Goal: Task Accomplishment & Management: Use online tool/utility

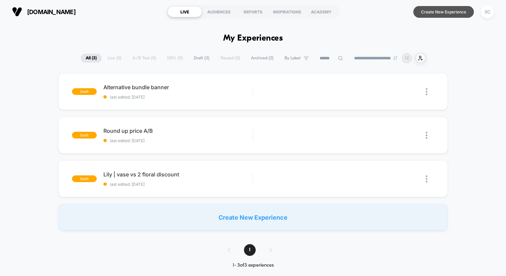
click at [434, 11] on button "Create New Experience" at bounding box center [444, 12] width 61 height 12
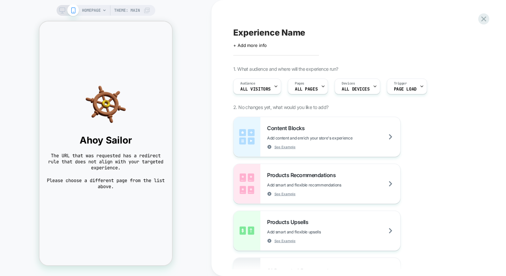
click at [88, 10] on span "HOMEPAGE" at bounding box center [91, 10] width 19 height 11
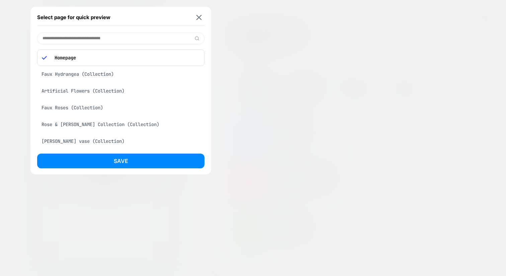
click at [96, 32] on div "Select page for quick preview Homepage Faux Hydrangea (Collection) Artificial F…" at bounding box center [120, 90] width 181 height 167
click at [96, 35] on input at bounding box center [120, 38] width 167 height 12
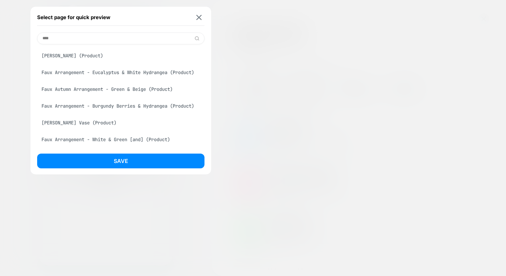
type input "****"
click at [98, 70] on div "Faux Arrangement - Eucalyptus & White Hydrangea (Product)" at bounding box center [120, 72] width 167 height 13
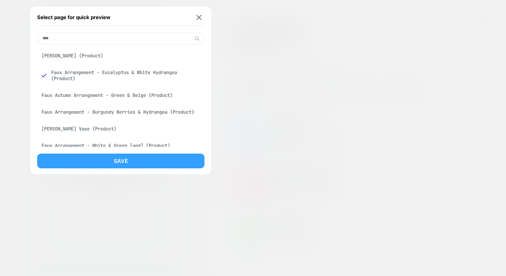
click at [79, 159] on button "Save" at bounding box center [120, 160] width 167 height 15
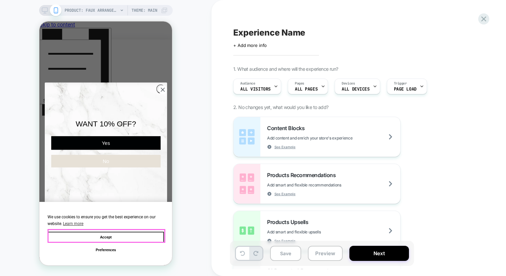
click at [143, 237] on button "Accept" at bounding box center [106, 236] width 117 height 11
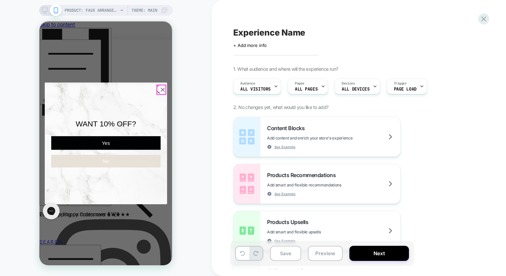
click at [161, 88] on icon "Close dialog" at bounding box center [163, 90] width 4 height 4
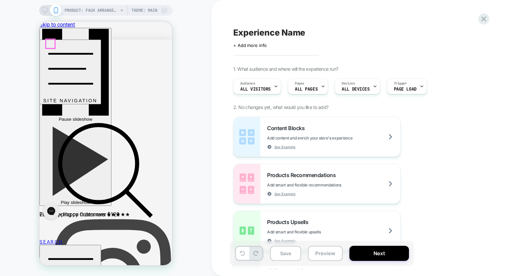
click at [48, 54] on icon "." at bounding box center [70, 54] width 45 height 0
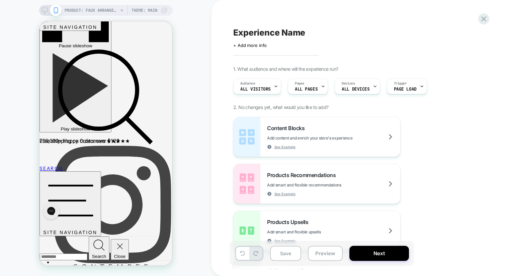
scroll to position [145, 0]
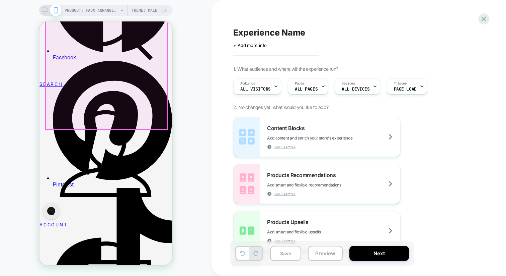
scroll to position [416, 0]
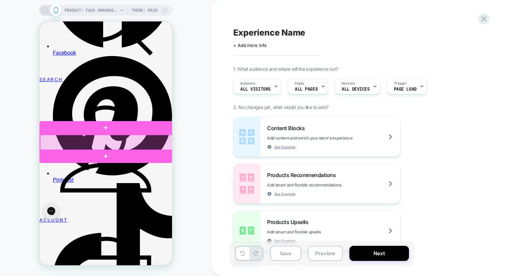
click at [141, 143] on div at bounding box center [106, 143] width 133 height 16
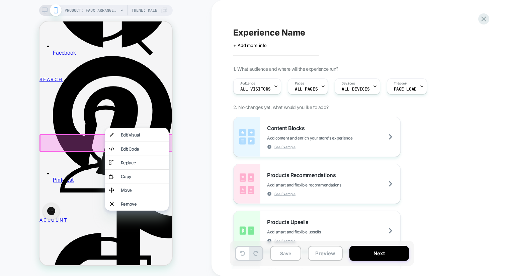
click at [210, 134] on div "PRODUCT: Faux Arrangement - Eucalyptus & White Hydrangea PRODUCT: Faux Arrangem…" at bounding box center [106, 138] width 212 height 262
click at [58, 139] on div at bounding box center [107, 143] width 135 height 18
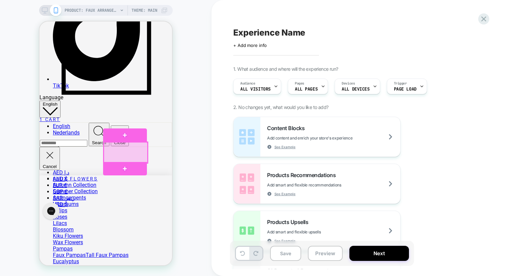
scroll to position [656, 0]
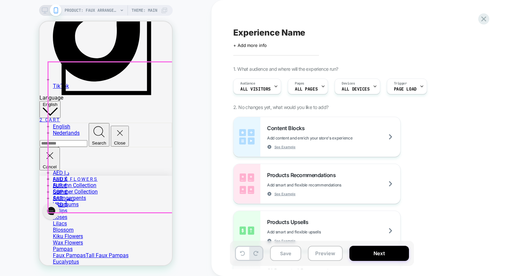
scroll to position [0, 0]
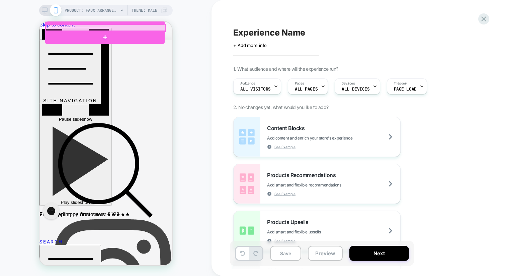
click at [102, 29] on div at bounding box center [106, 27] width 120 height 7
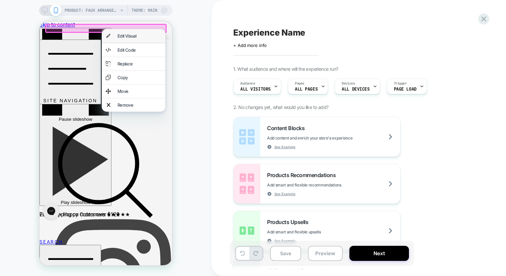
click at [115, 38] on div "Edit Visual" at bounding box center [134, 35] width 64 height 13
click at [186, 25] on div "PRODUCT: Faux Arrangement - Eucalyptus & White Hydrangea PRODUCT: Faux Arrangem…" at bounding box center [106, 138] width 212 height 262
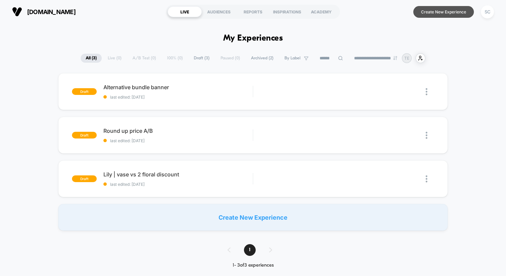
click at [421, 14] on button "Create New Experience" at bounding box center [444, 12] width 61 height 12
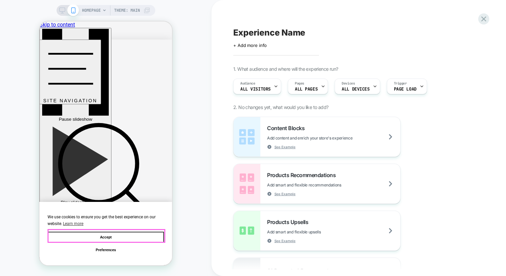
click at [117, 237] on button "Accept" at bounding box center [106, 236] width 117 height 11
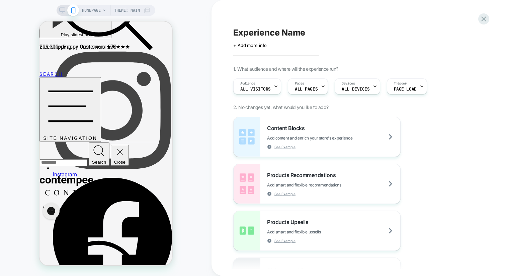
scroll to position [120, 0]
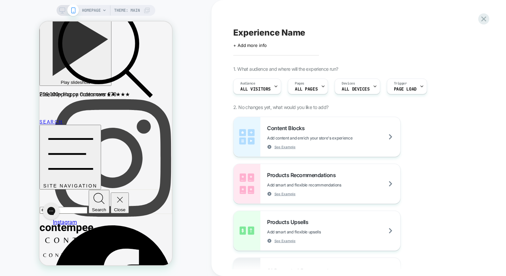
click at [95, 14] on span "HOMEPAGE" at bounding box center [91, 10] width 19 height 11
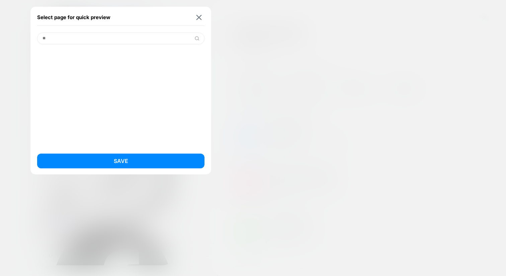
type input "*"
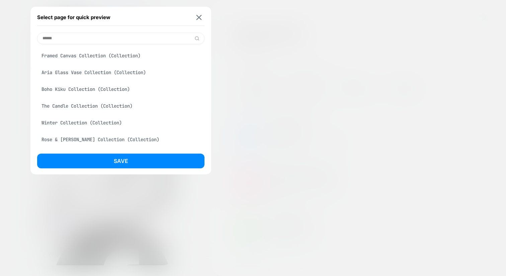
type input "******"
click at [79, 61] on div "Framed Canvas Collection (Collection)" at bounding box center [120, 55] width 167 height 13
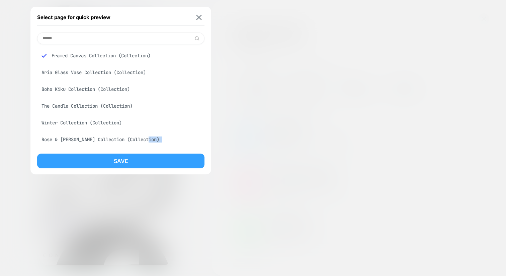
drag, startPoint x: 68, startPoint y: 146, endPoint x: 66, endPoint y: 156, distance: 9.5
click at [66, 156] on div "Select page for quick preview ****** Framed Canvas Collection (Collection) Aria…" at bounding box center [120, 90] width 181 height 167
click at [66, 156] on button "Save" at bounding box center [120, 160] width 167 height 15
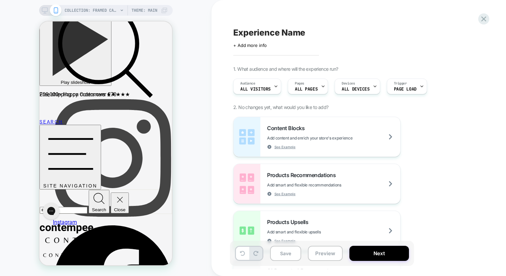
click at [42, 10] on icon at bounding box center [45, 10] width 6 height 6
click at [44, 10] on icon at bounding box center [45, 10] width 6 height 6
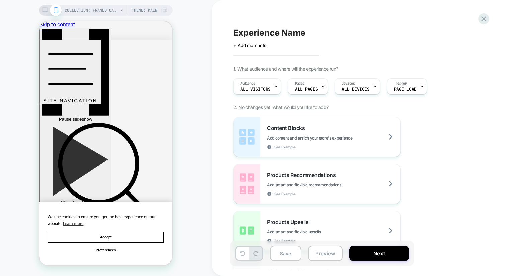
scroll to position [0, 0]
click at [45, 13] on icon at bounding box center [45, 10] width 6 height 6
click at [45, 9] on icon at bounding box center [45, 10] width 6 height 6
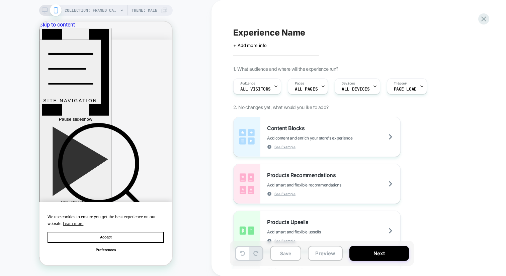
click at [45, 9] on icon at bounding box center [45, 10] width 6 height 6
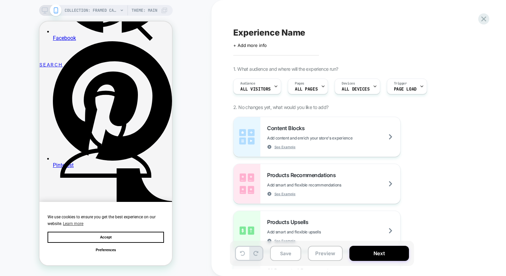
scroll to position [480, 0]
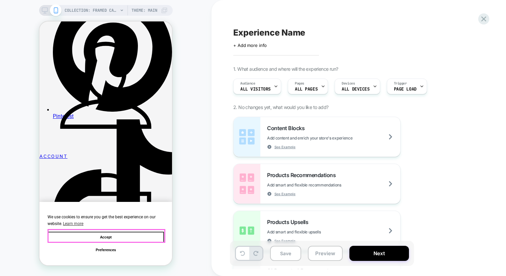
click at [83, 234] on button "Accept" at bounding box center [106, 236] width 117 height 11
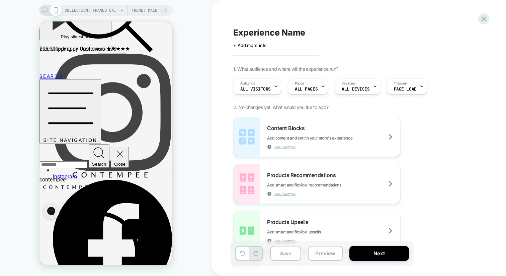
scroll to position [0, 0]
